Goal: Information Seeking & Learning: Check status

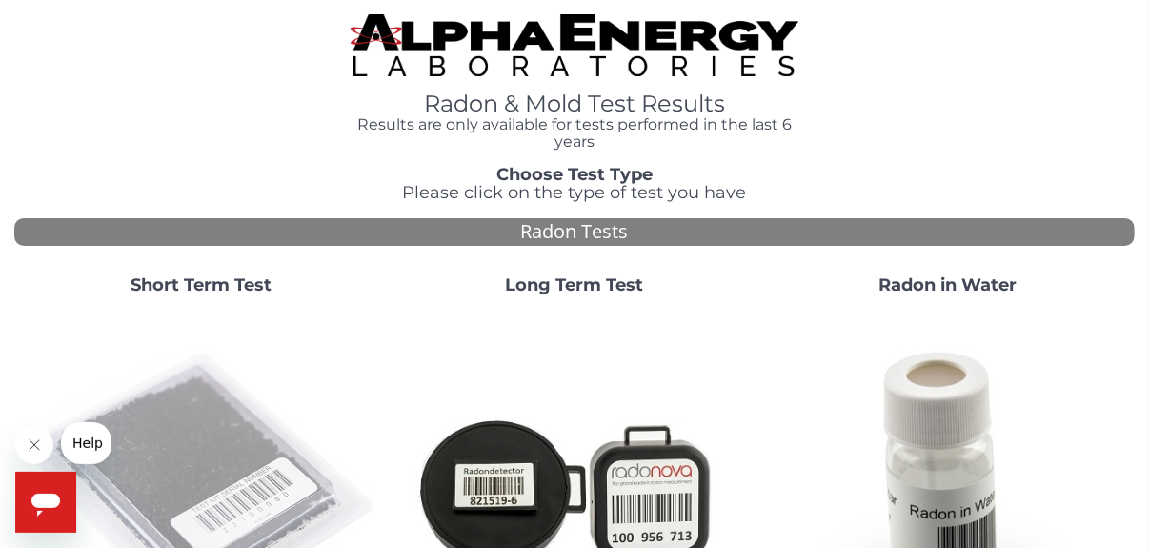
click at [231, 412] on img at bounding box center [201, 490] width 358 height 358
click at [167, 446] on img at bounding box center [201, 490] width 358 height 358
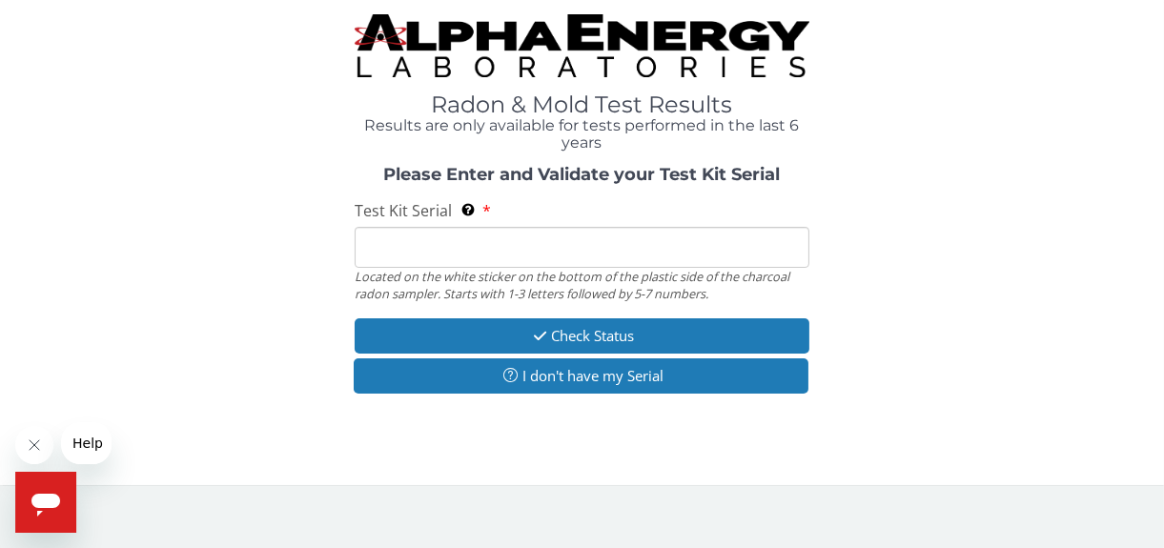
click at [400, 253] on input "Test Kit Serial Located on the white sticker on the bottom of the plastic side …" at bounding box center [582, 247] width 454 height 41
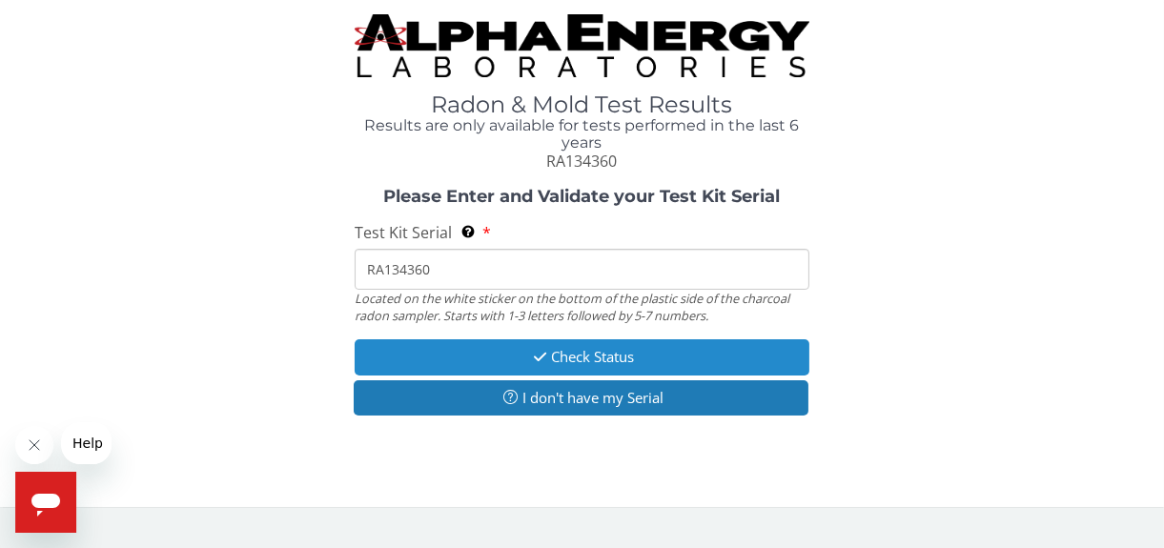
type input "RA134360"
click at [560, 355] on button "Check Status" at bounding box center [582, 356] width 454 height 35
